Goal: Transaction & Acquisition: Purchase product/service

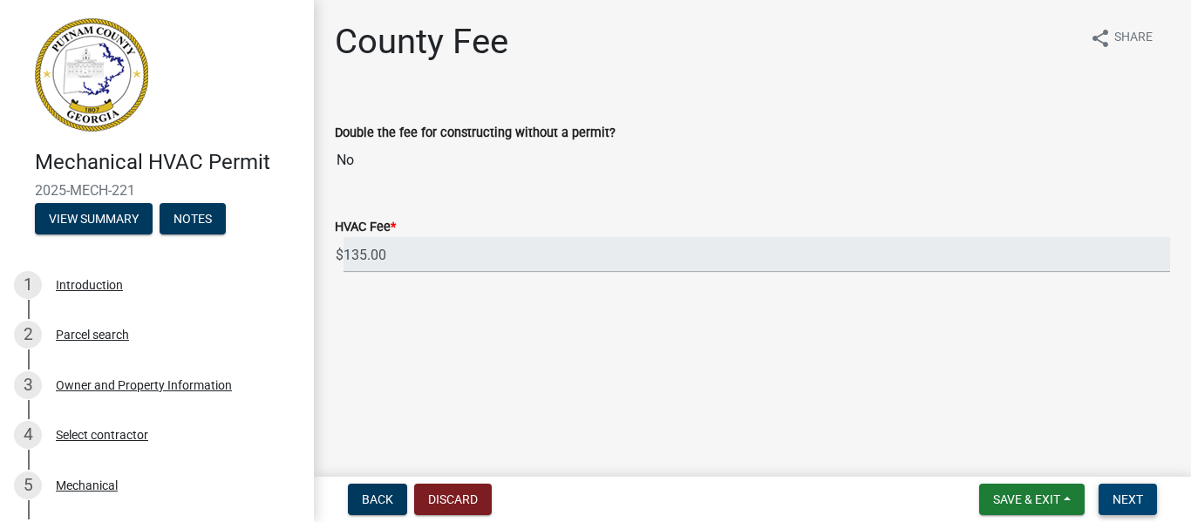
click at [1122, 499] on span "Next" at bounding box center [1128, 500] width 31 height 14
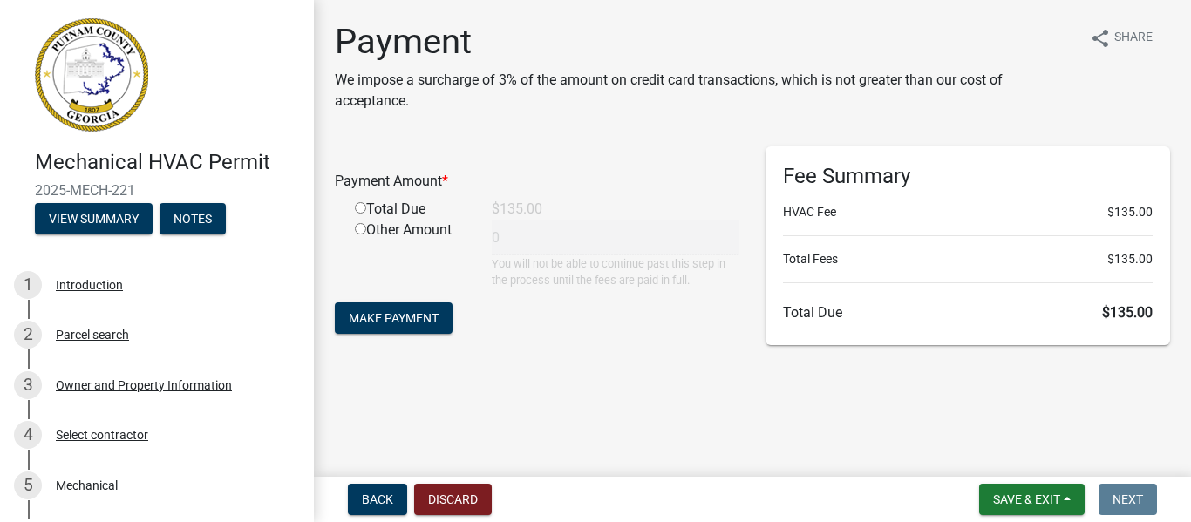
click at [407, 211] on div "Total Due" at bounding box center [410, 209] width 137 height 21
click at [355, 208] on input "radio" at bounding box center [360, 207] width 11 height 11
radio input "true"
type input "135"
click at [381, 315] on span "Make Payment" at bounding box center [394, 318] width 90 height 14
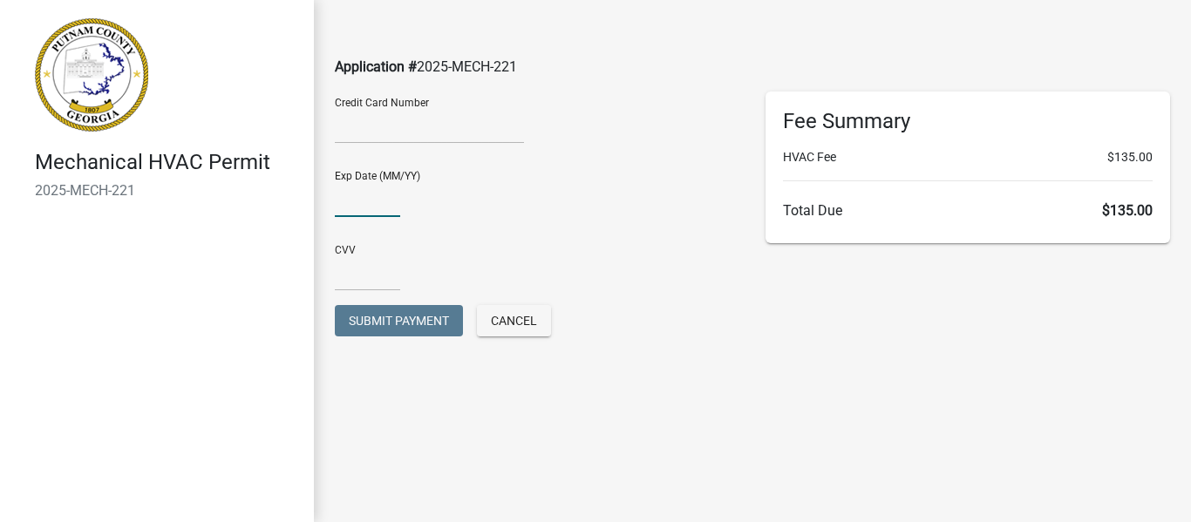
click at [349, 208] on input "text" at bounding box center [367, 199] width 65 height 36
type input "0929"
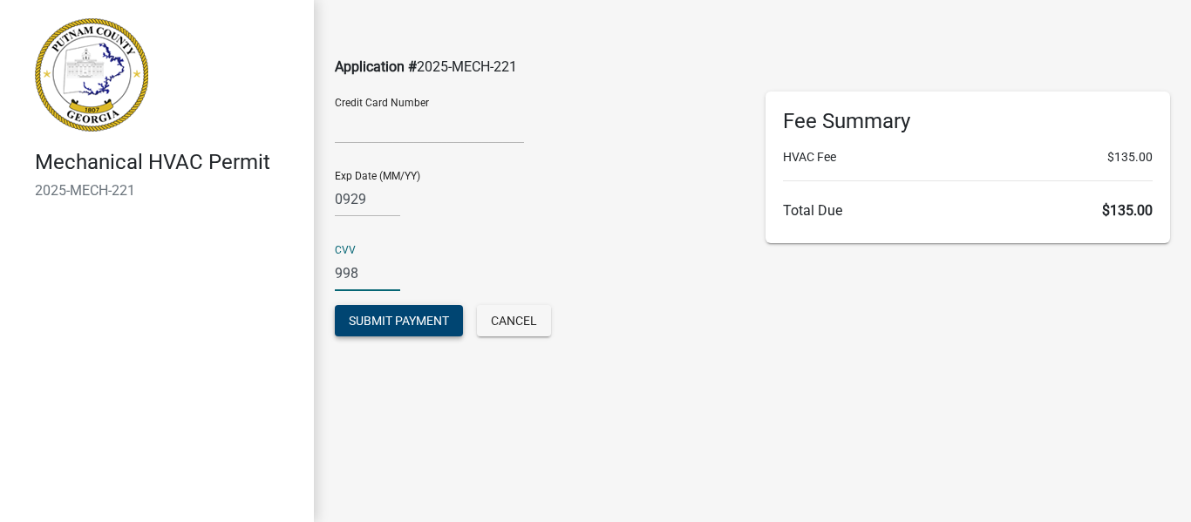
type input "998"
click at [378, 321] on span "Submit Payment" at bounding box center [399, 321] width 100 height 14
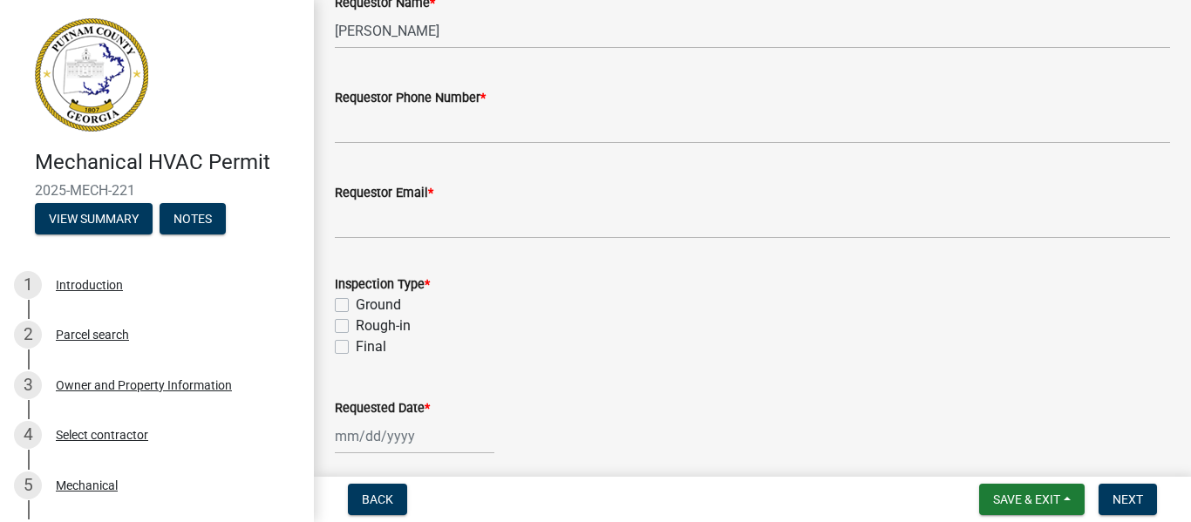
scroll to position [339, 0]
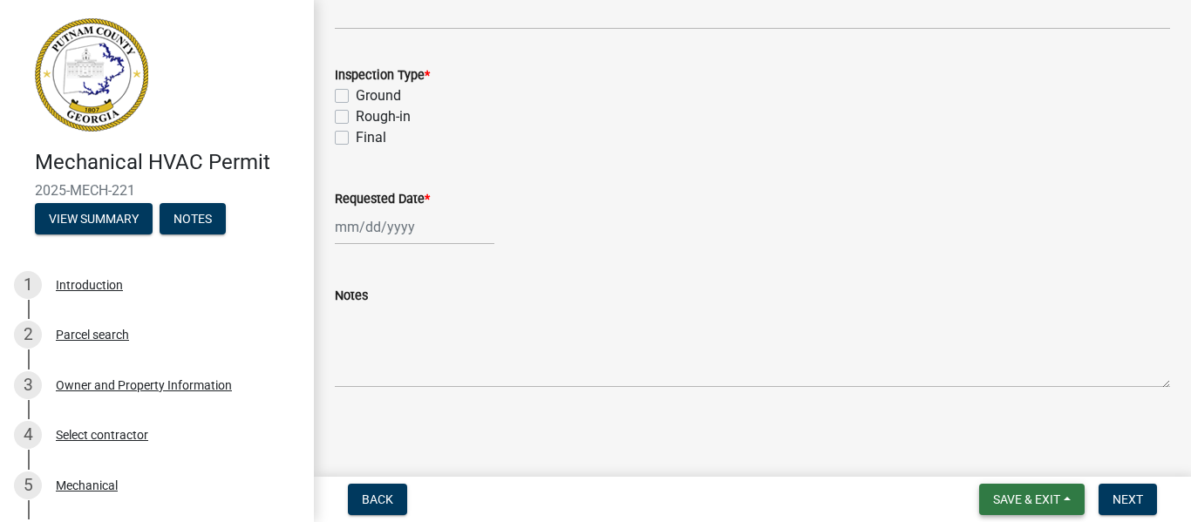
click at [1040, 507] on span "Save & Exit" at bounding box center [1026, 500] width 67 height 14
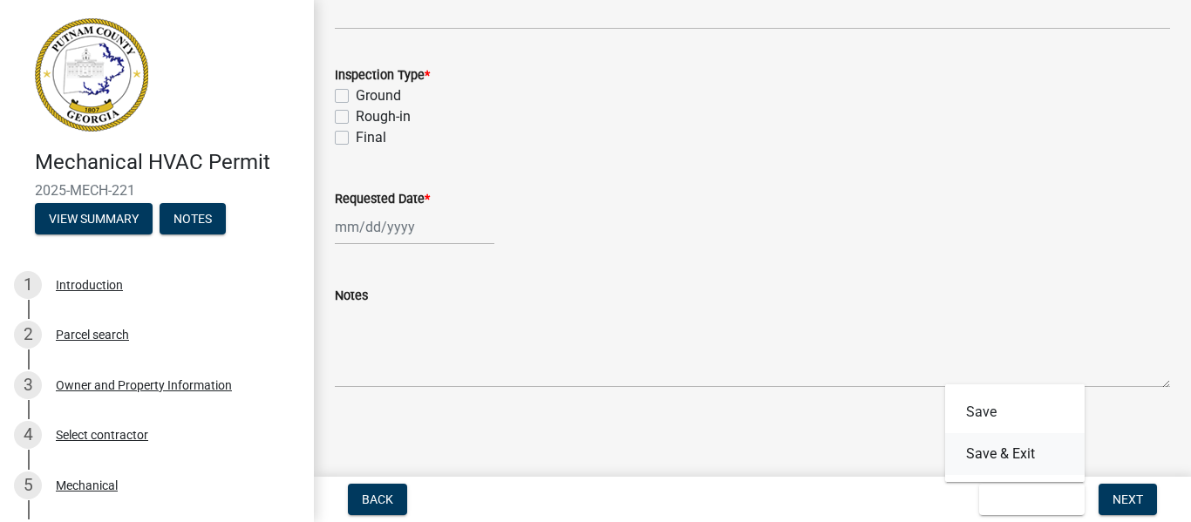
click at [1018, 464] on button "Save & Exit" at bounding box center [1015, 454] width 140 height 42
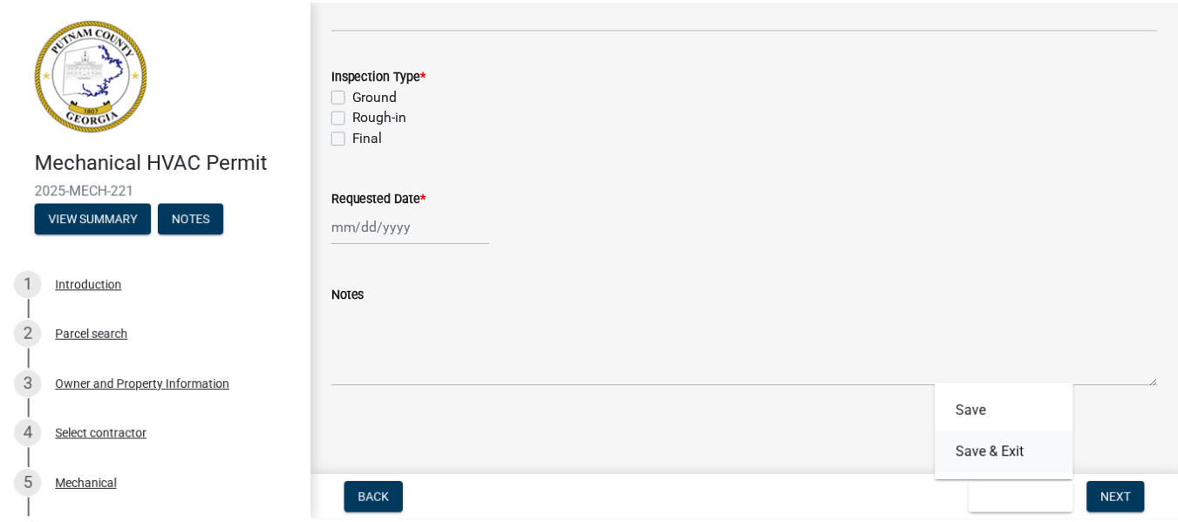
scroll to position [0, 0]
